Goal: Information Seeking & Learning: Check status

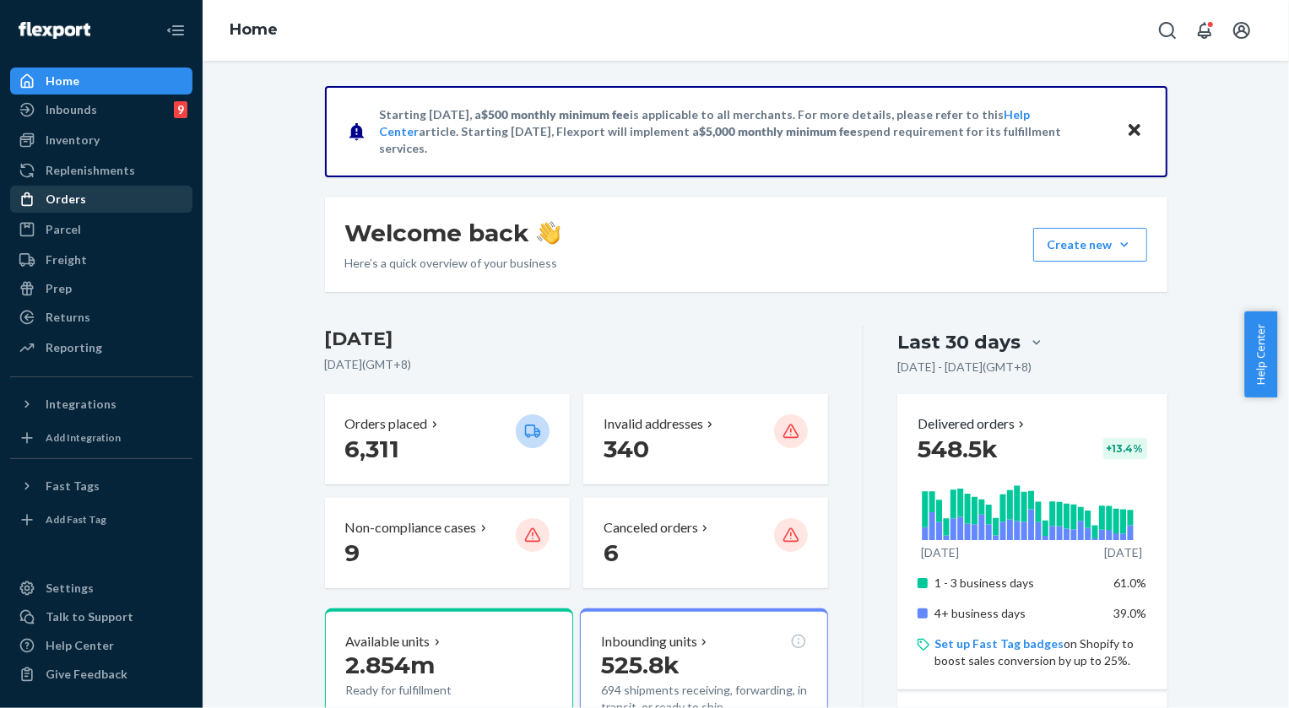
click at [68, 198] on div "Orders" at bounding box center [66, 199] width 41 height 17
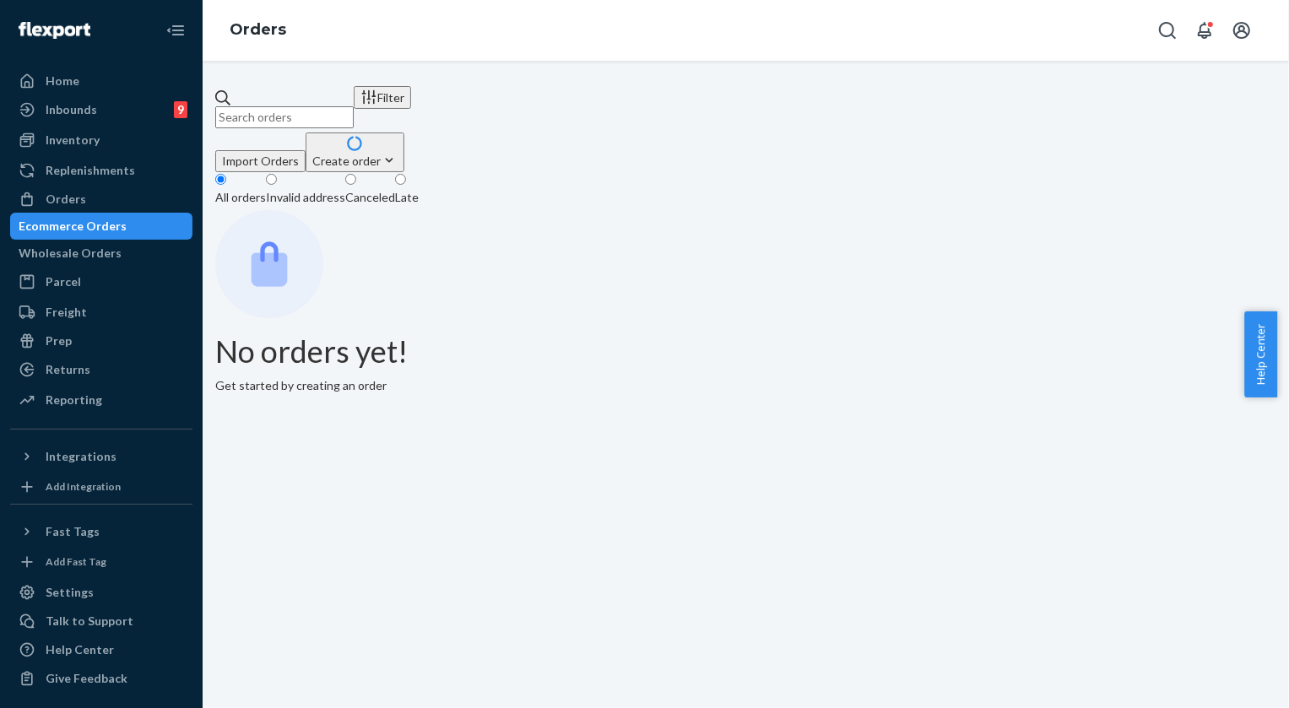
click at [337, 117] on input "text" at bounding box center [284, 117] width 138 height 22
paste input "253918415"
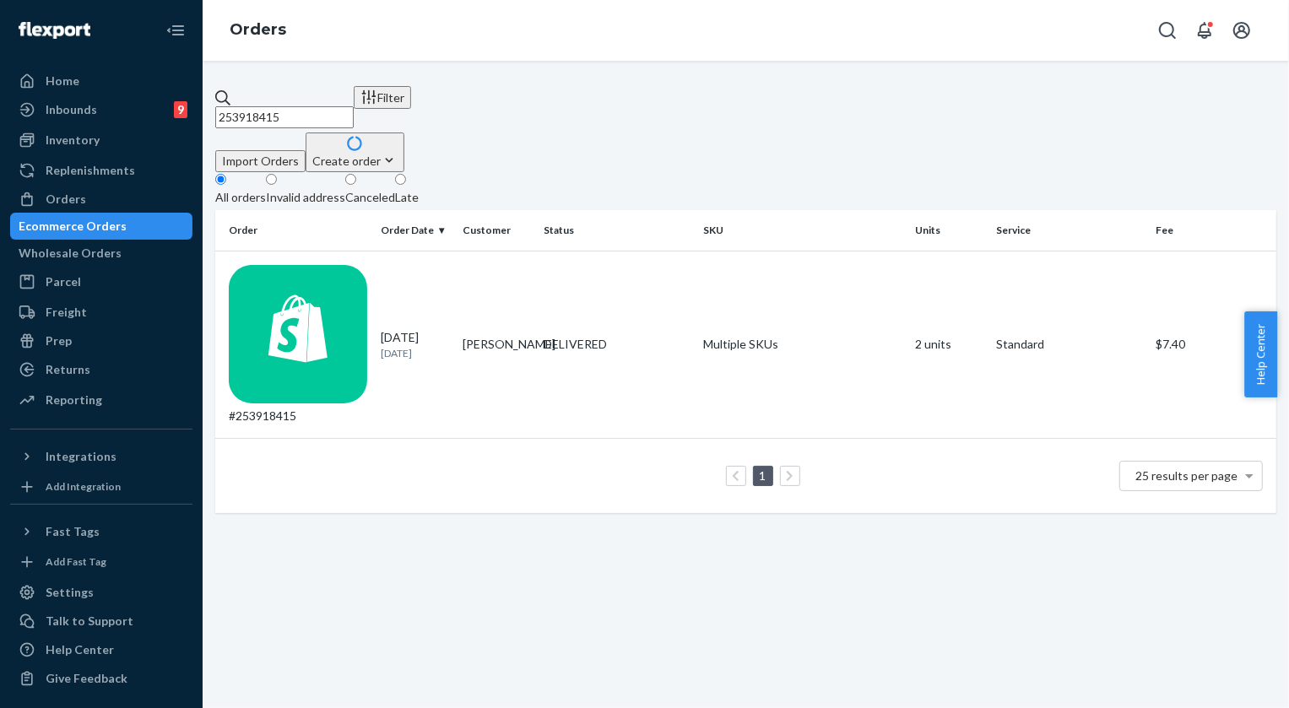
type input "253918415"
click at [574, 336] on div "DELIVERED" at bounding box center [617, 344] width 146 height 17
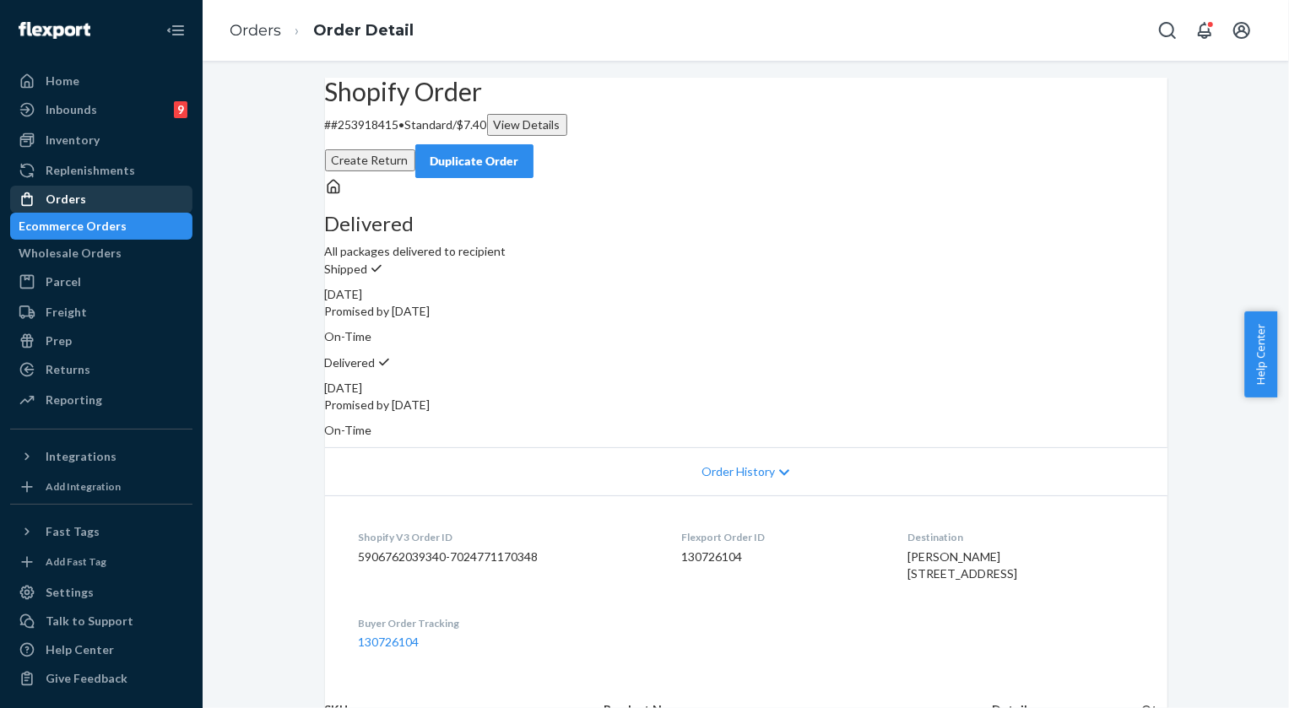
click at [66, 194] on div "Orders" at bounding box center [66, 199] width 41 height 17
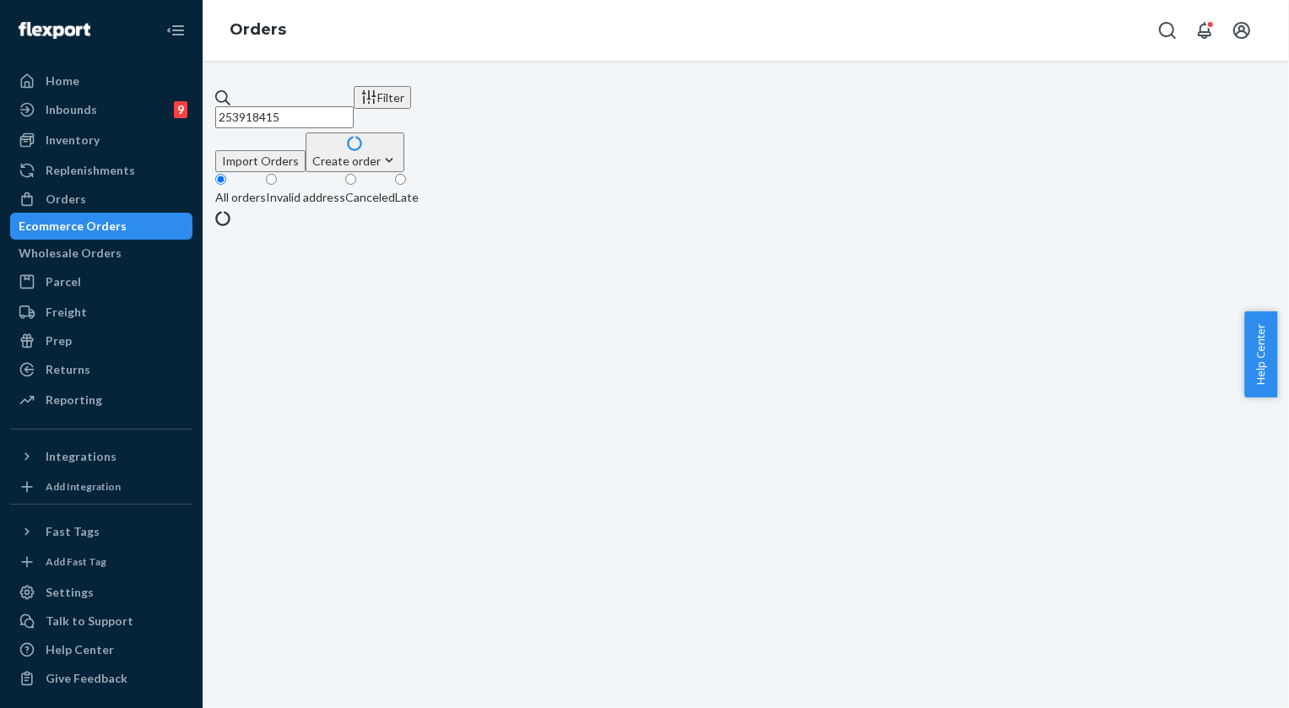
click at [354, 107] on input "253918415" at bounding box center [284, 117] width 138 height 22
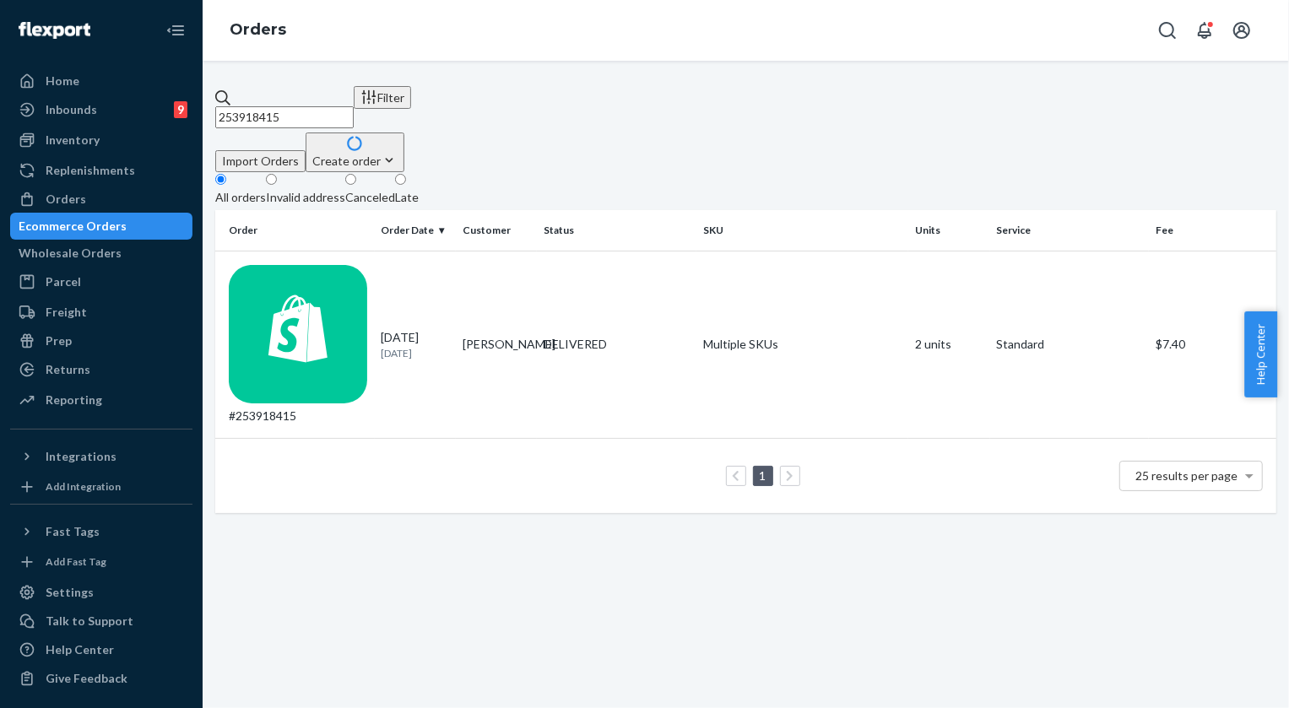
click at [354, 107] on input "253918415" at bounding box center [284, 117] width 138 height 22
paste input "4221953"
type input "254221953"
click at [588, 336] on div "DELIVERED" at bounding box center [617, 344] width 146 height 17
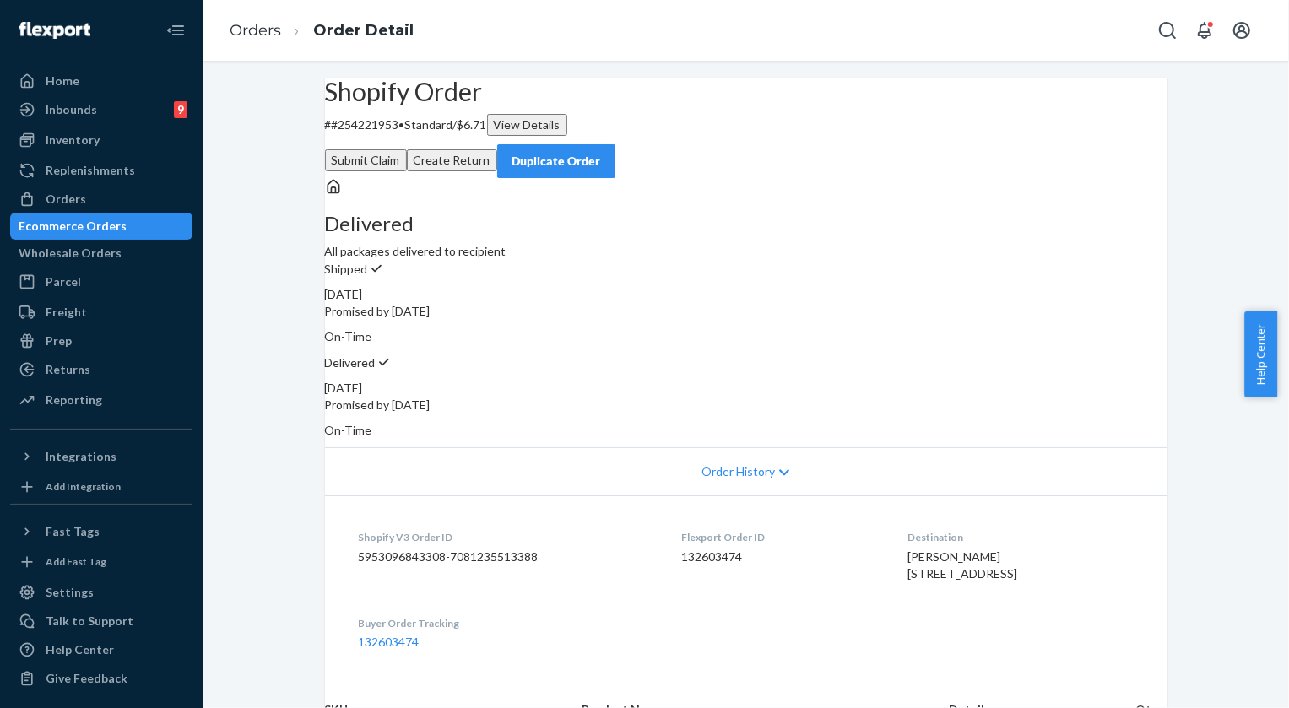
click at [398, 177] on div "Shopify Order # #254221953 • Standard / $6.71 View Details Submit Claim Create …" at bounding box center [746, 128] width 843 height 100
copy p "254221953"
click at [247, 37] on link "Orders" at bounding box center [256, 30] width 52 height 19
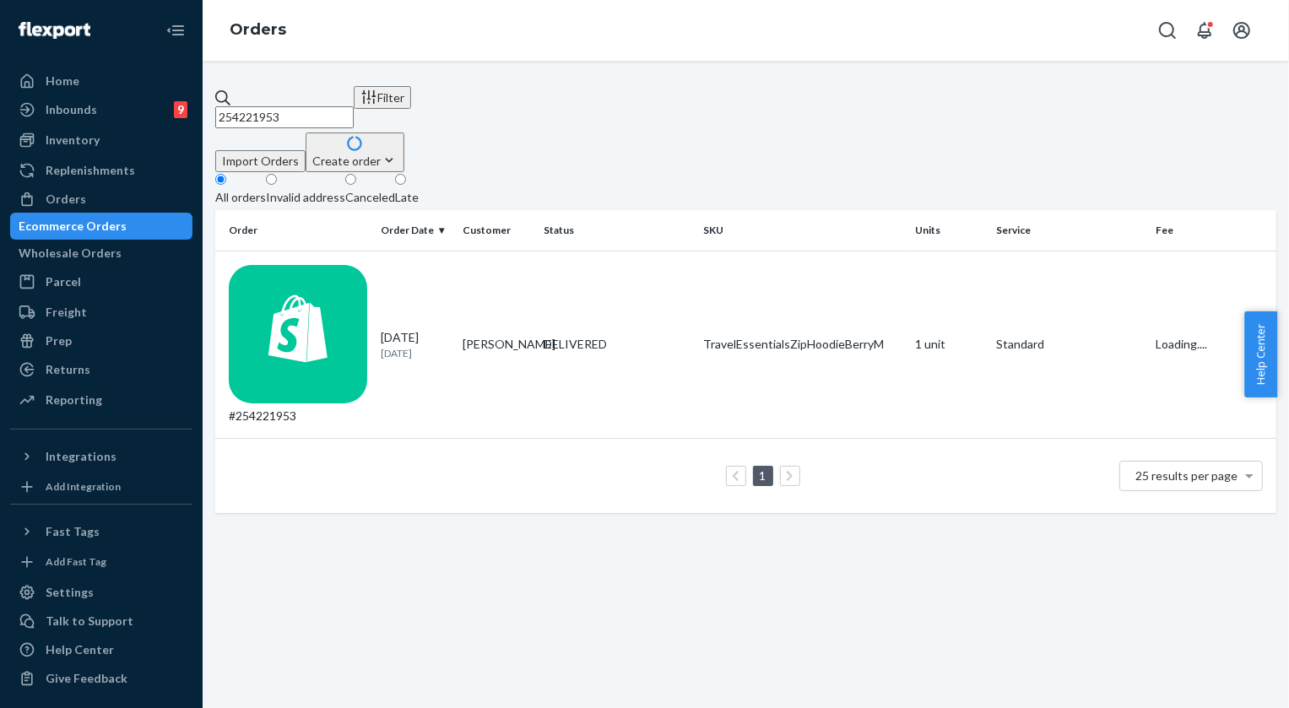
click at [354, 106] on input "254221953" at bounding box center [284, 117] width 138 height 22
paste input "BKMWGNUYGG"
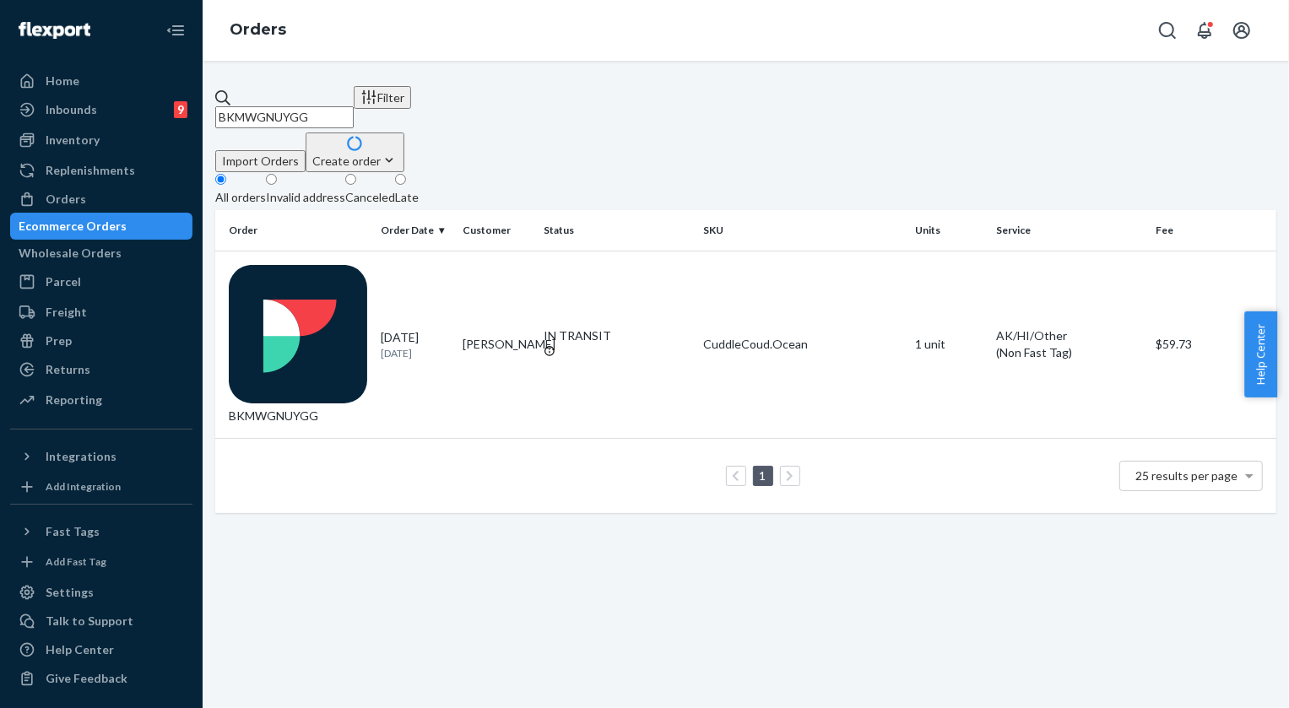
type input "BKMWGNUYGG"
click at [608, 225] on th "Status" at bounding box center [617, 230] width 160 height 41
click at [591, 328] on div "IN TRANSIT" at bounding box center [617, 336] width 146 height 17
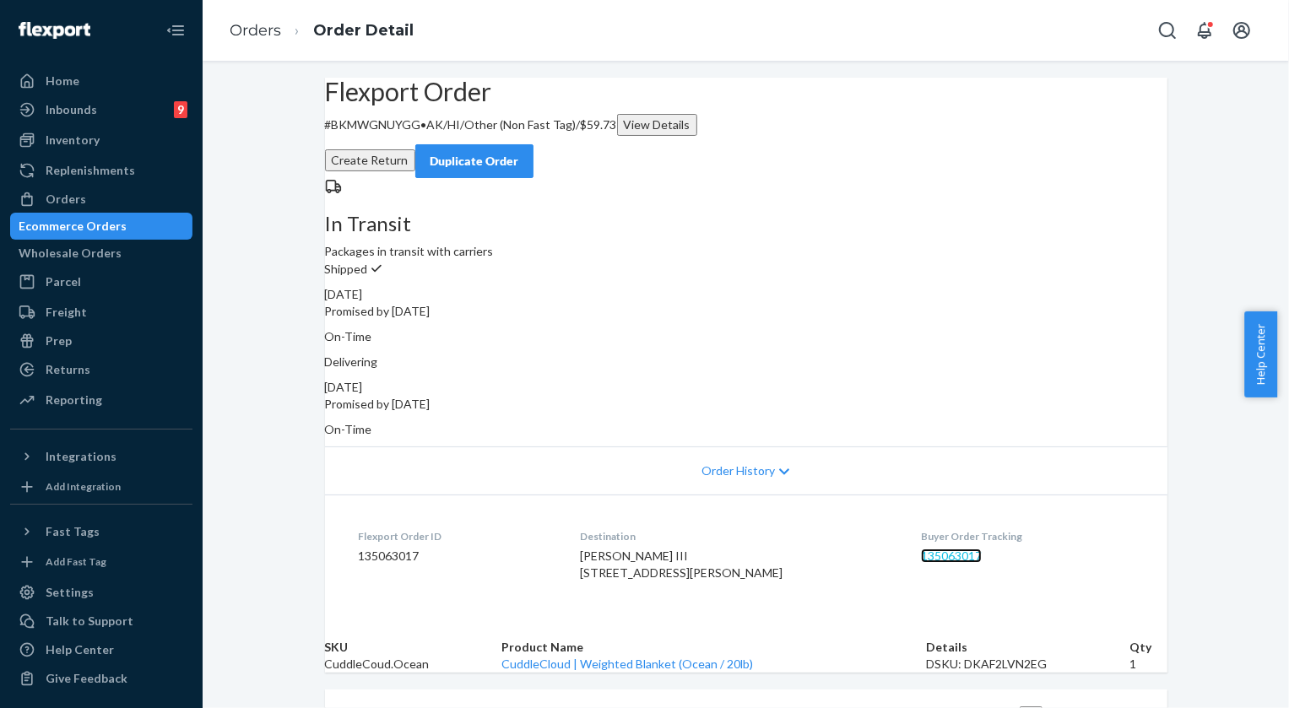
click at [931, 549] on link "135063017" at bounding box center [951, 556] width 61 height 14
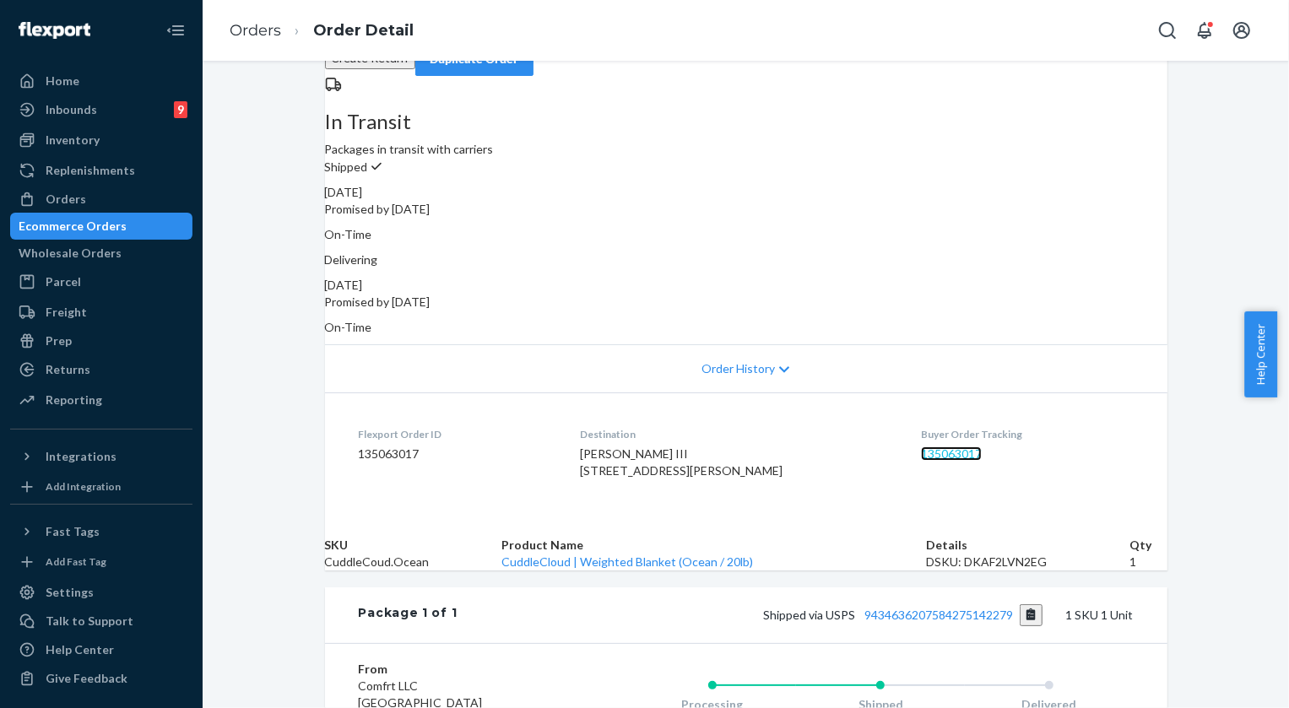
scroll to position [230, 0]
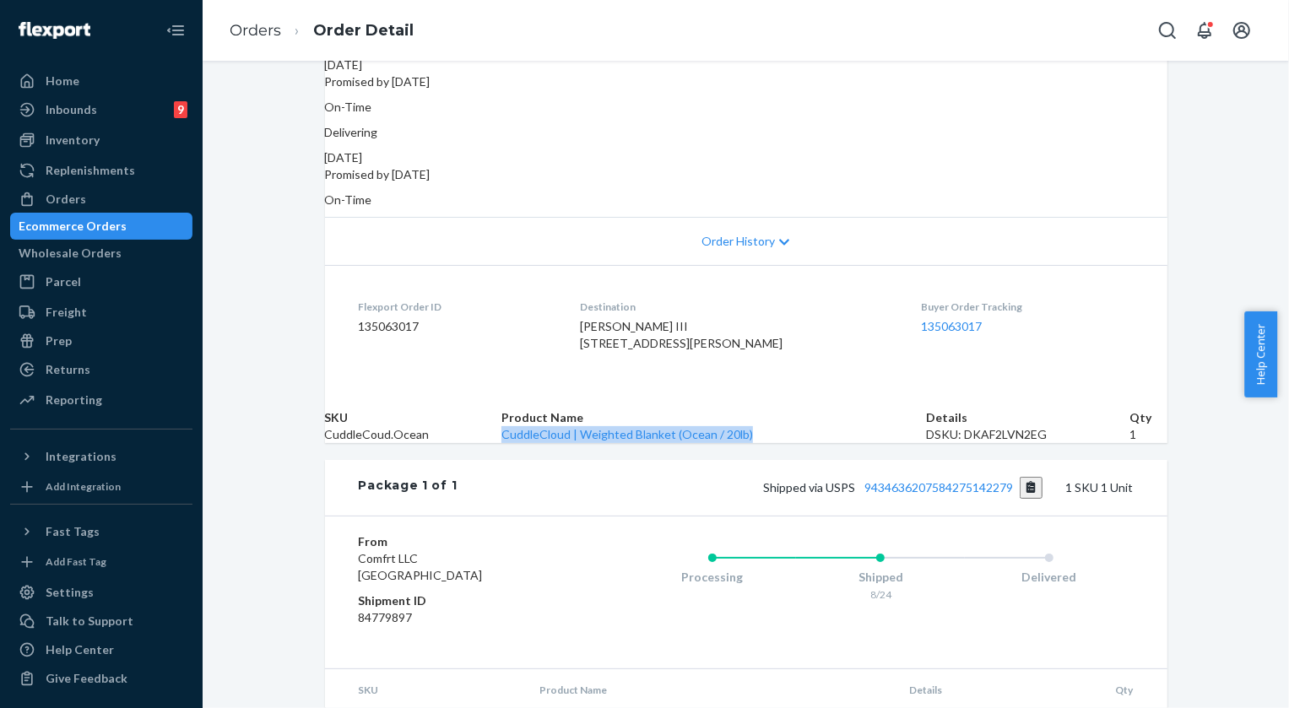
drag, startPoint x: 783, startPoint y: 505, endPoint x: 533, endPoint y: 514, distance: 250.1
click at [533, 443] on td "CuddleCloud | Weighted Blanket (Ocean / 20lb)" at bounding box center [714, 434] width 425 height 17
copy link "CuddleCloud | Weighted Blanket (Ocean / 20lb)"
